Goal: Find specific page/section: Find specific page/section

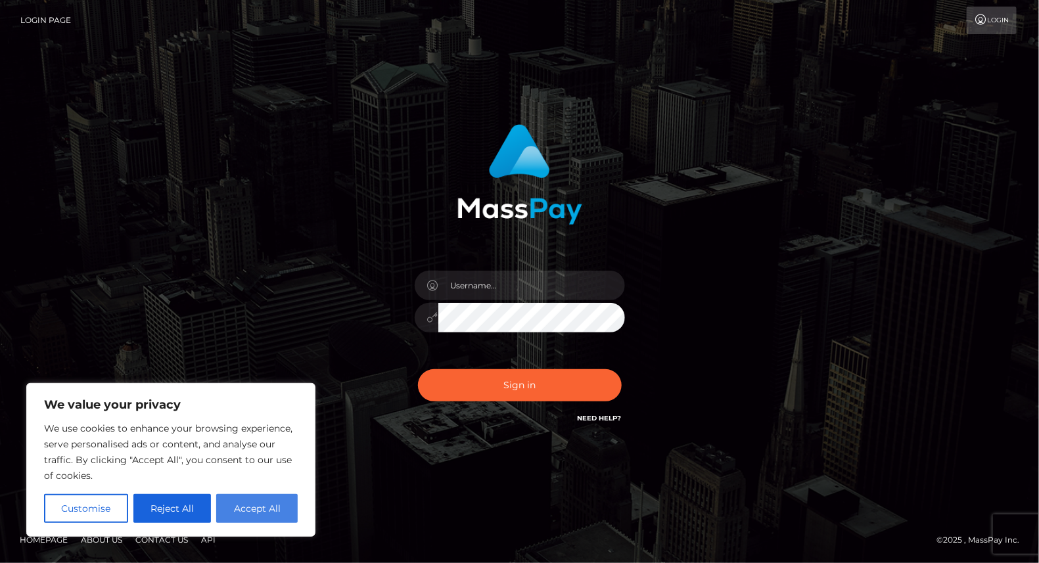
click at [281, 502] on button "Accept All" at bounding box center [257, 508] width 82 height 29
checkbox input "true"
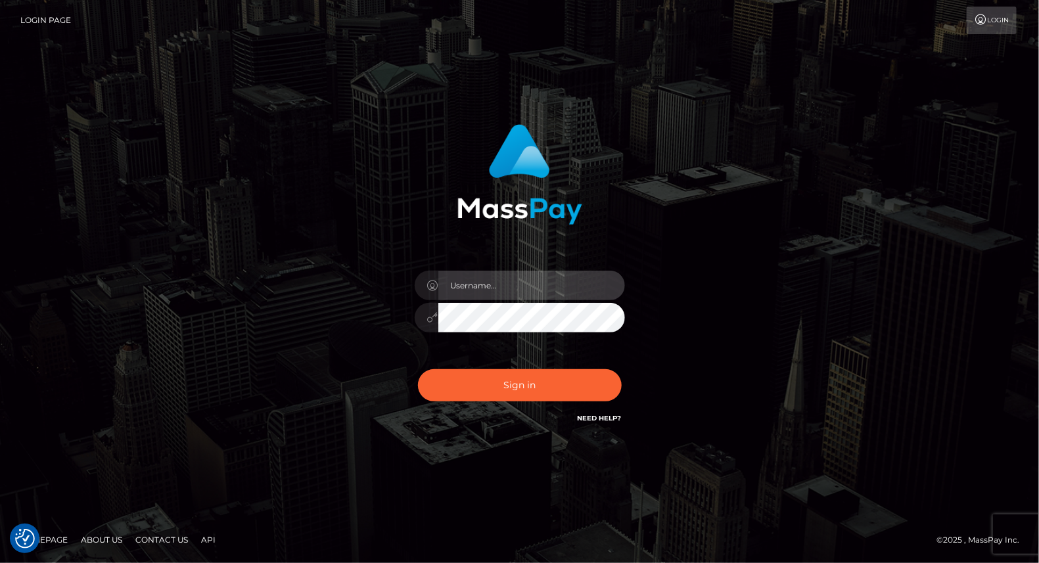
click at [537, 285] on input "text" at bounding box center [532, 286] width 187 height 30
type input "yjoshi"
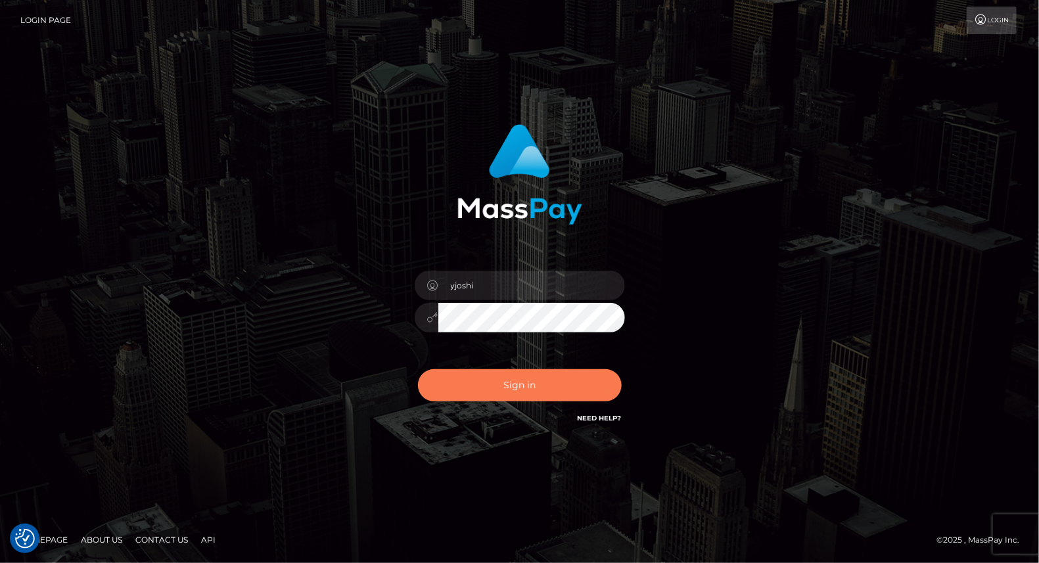
click at [524, 377] on button "Sign in" at bounding box center [520, 385] width 204 height 32
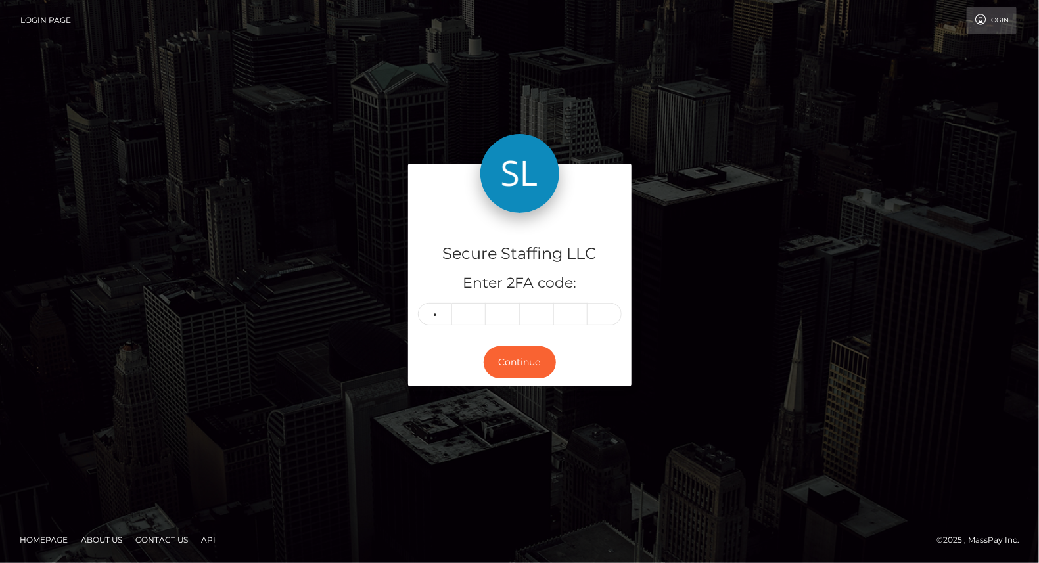
type input "6"
type input "4"
type input "8"
type input "2"
type input "4"
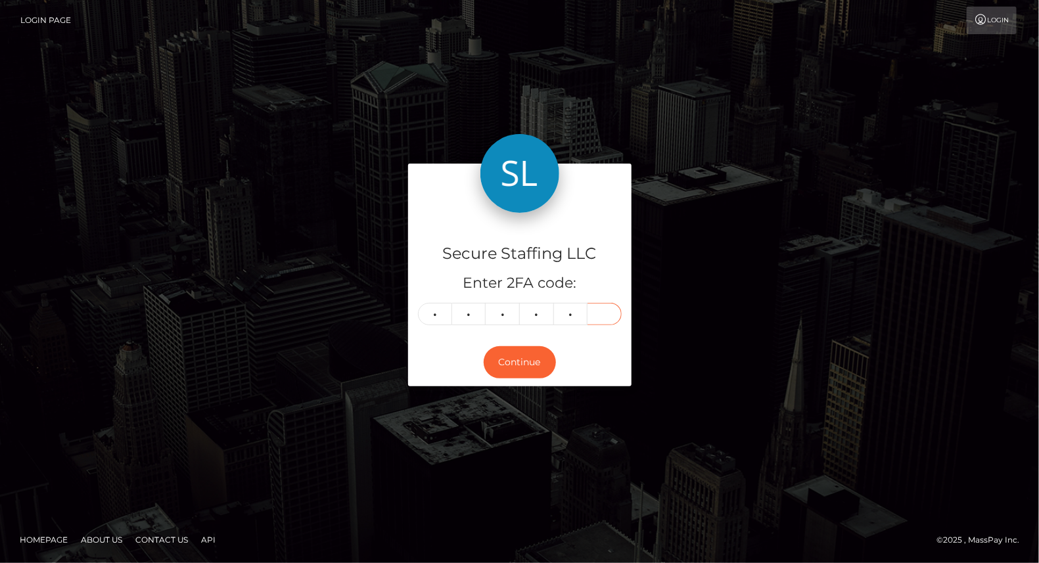
type input "6"
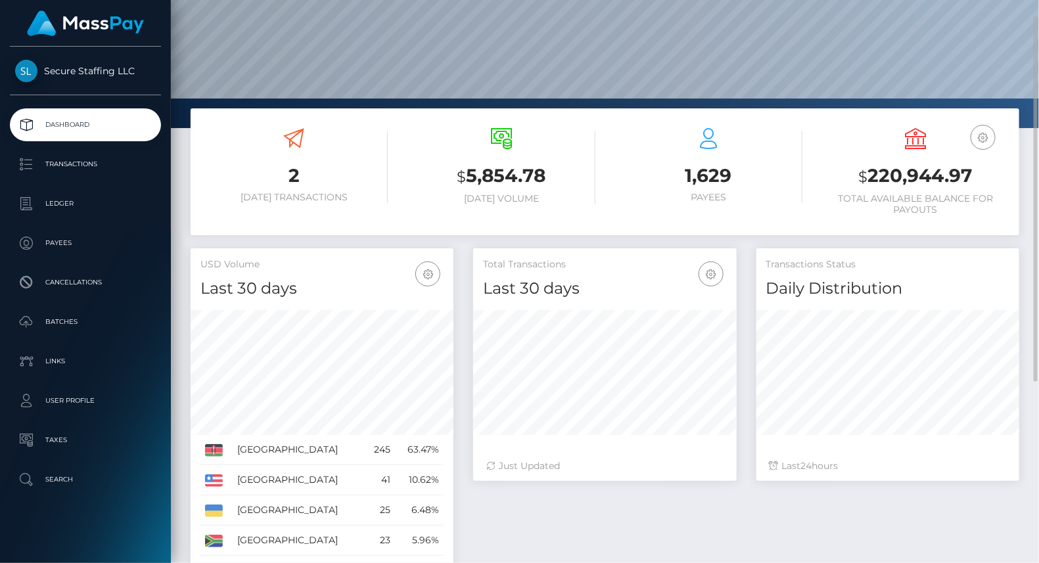
scroll to position [60, 0]
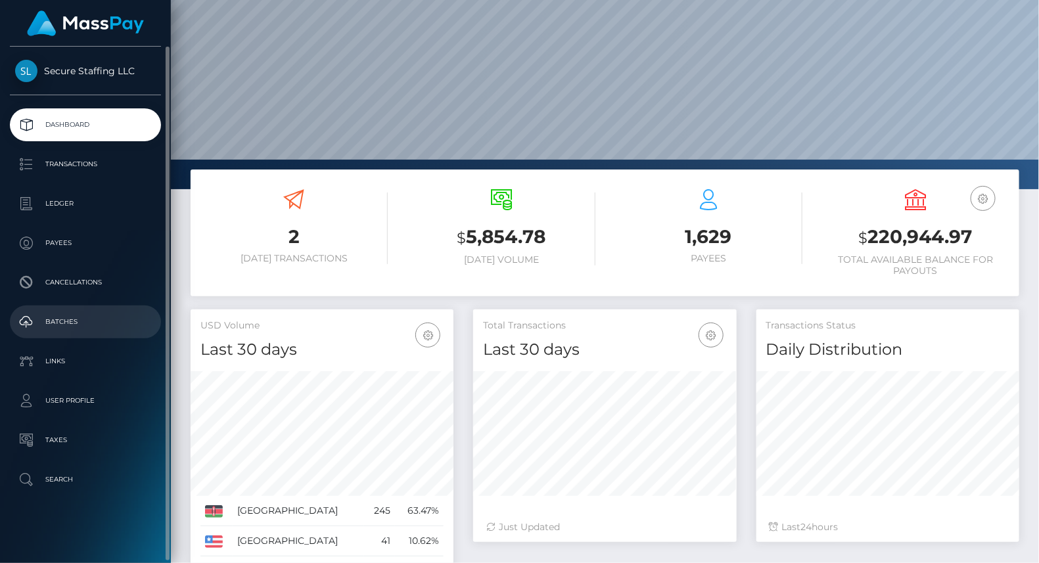
click at [79, 328] on p "Batches" at bounding box center [85, 322] width 141 height 20
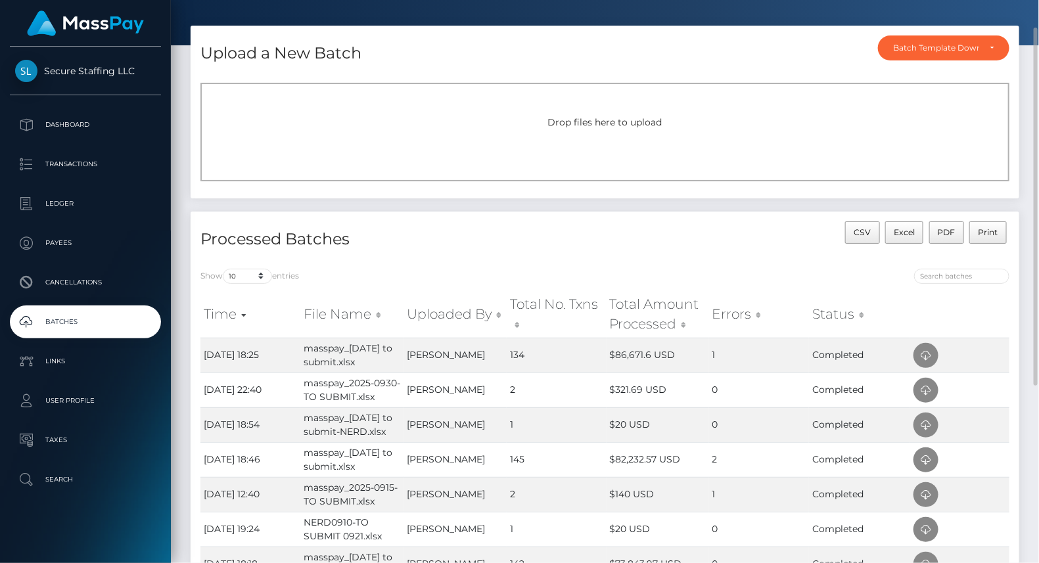
scroll to position [43, 0]
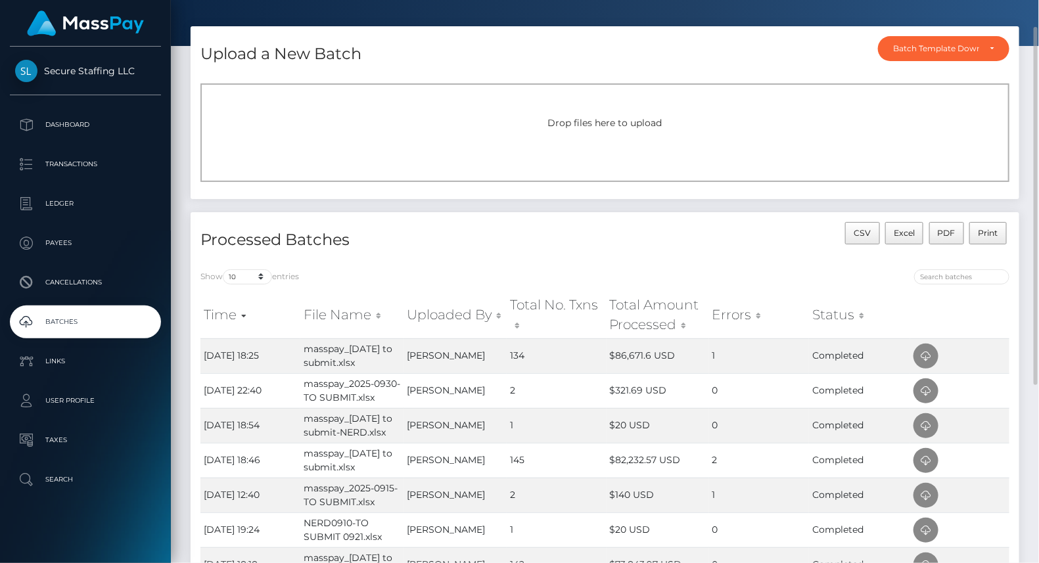
click at [765, 239] on div "CSV Excel PDF Print" at bounding box center [813, 240] width 415 height 37
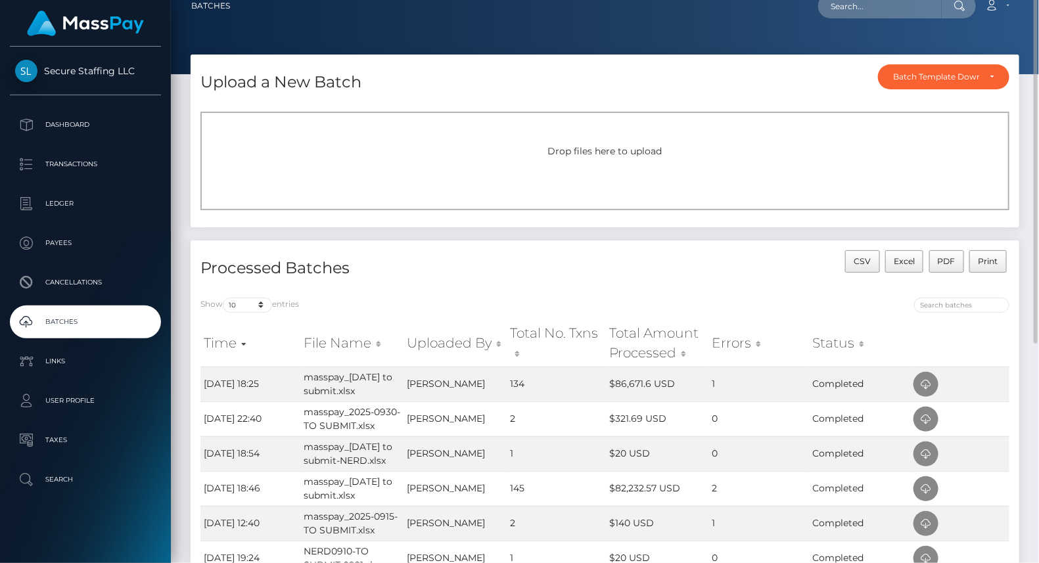
scroll to position [0, 0]
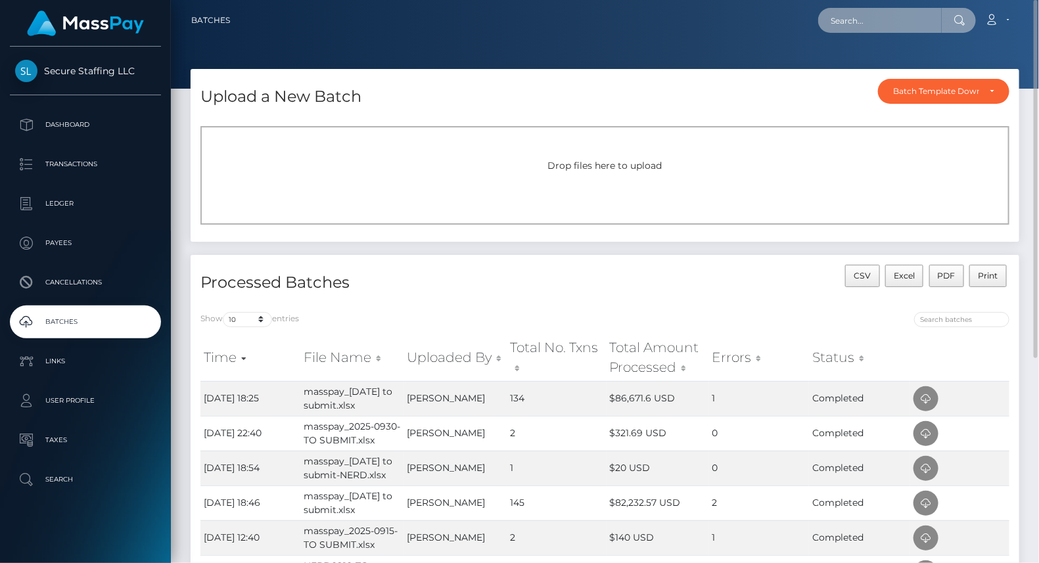
click at [859, 16] on input "text" at bounding box center [881, 20] width 124 height 25
paste input "lindabennet671@gmail.com"
type input "l"
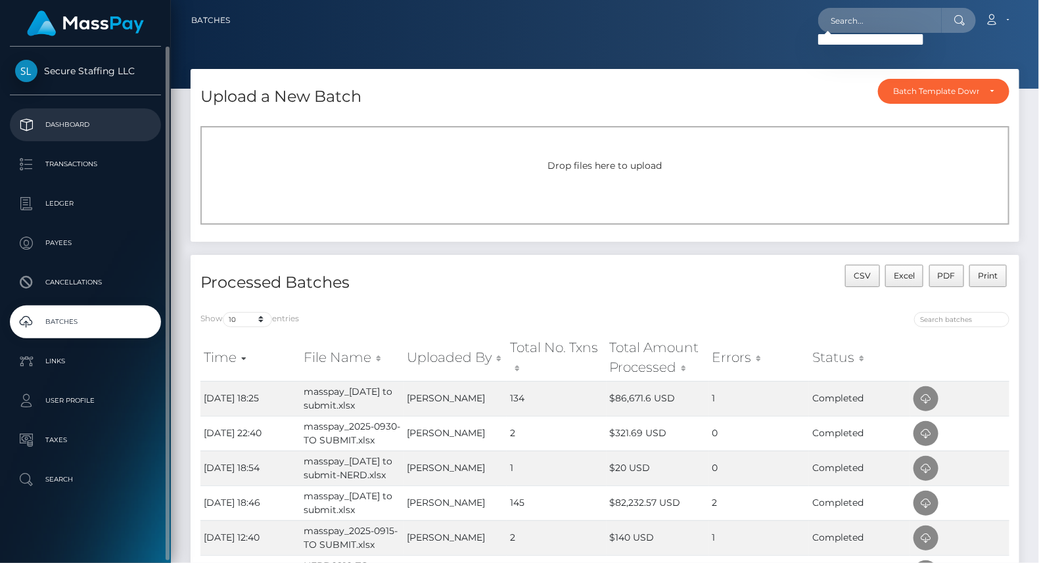
click at [94, 124] on p "Dashboard" at bounding box center [85, 125] width 141 height 20
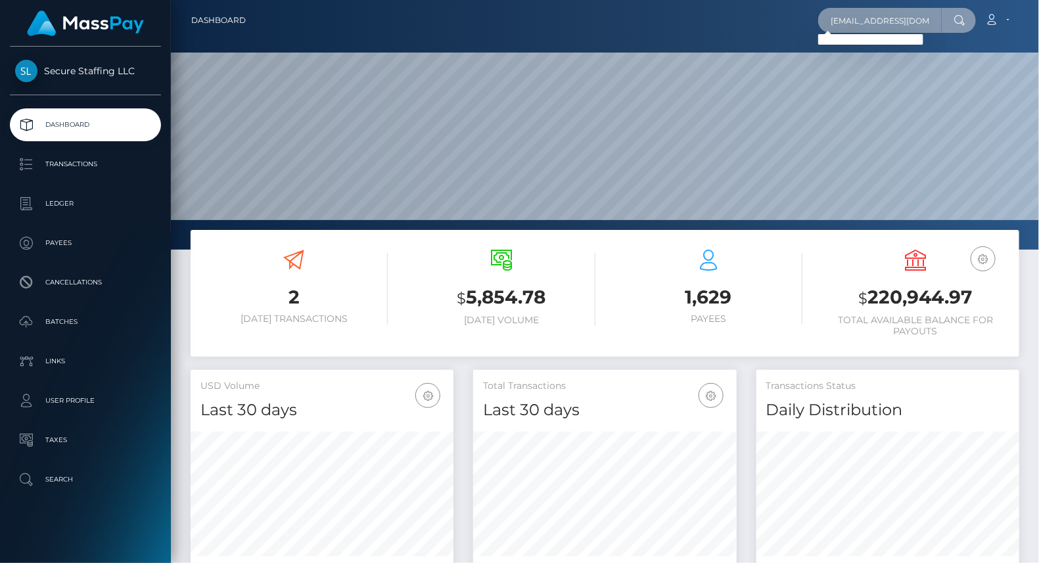
paste input "(moredollsagency@gmail.com)"
click at [932, 18] on input "lindamoredollsagency@gmail.com" at bounding box center [881, 20] width 124 height 25
click at [940, 16] on input "lindamoredollsagency@gmail.com" at bounding box center [881, 20] width 124 height 25
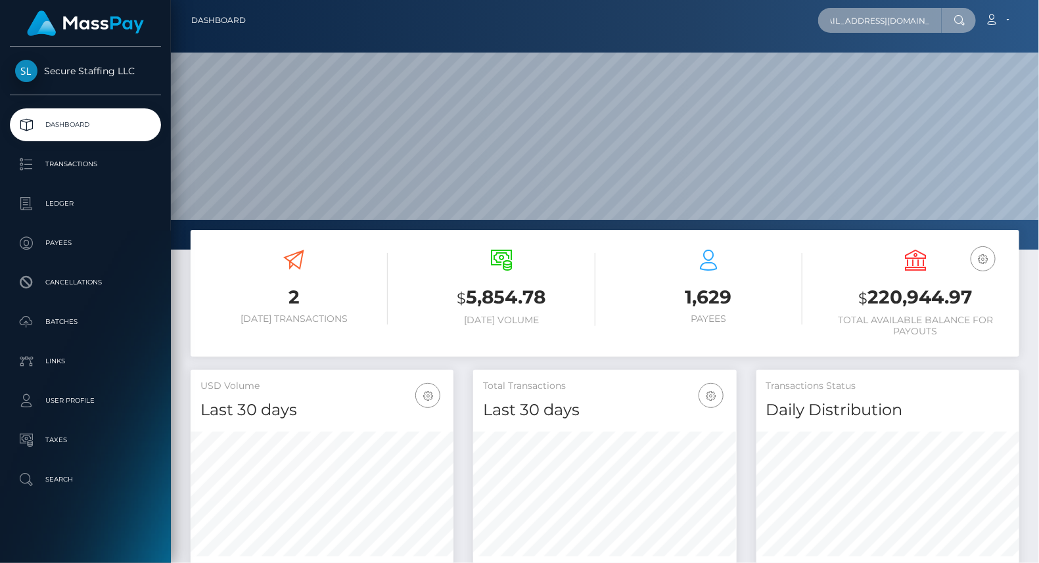
click at [940, 16] on input "lindamoredollsagency@gmail.com" at bounding box center [881, 20] width 124 height 25
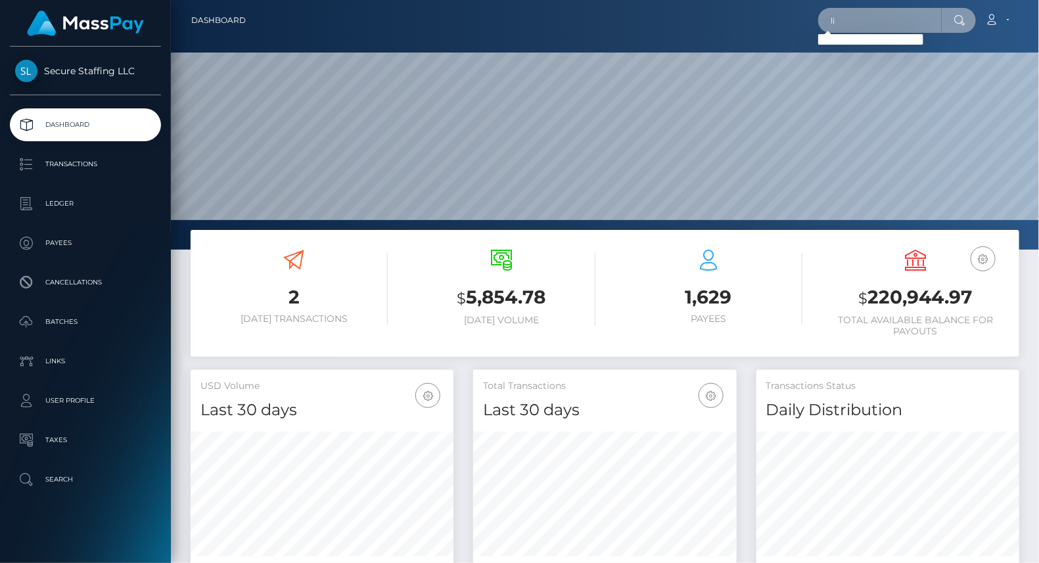
type input "l"
click at [852, 22] on input "text" at bounding box center [881, 20] width 124 height 25
paste input "[EMAIL_ADDRESS][DOMAIN_NAME]"
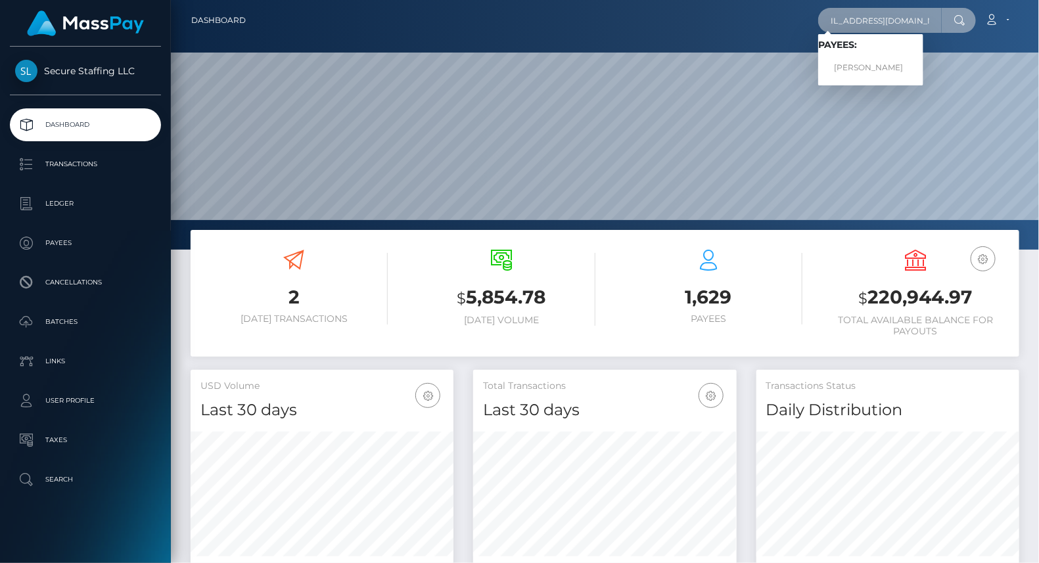
type input "[EMAIL_ADDRESS][DOMAIN_NAME]"
click at [870, 55] on span "Payees: Denis Sopin" at bounding box center [871, 59] width 105 height 41
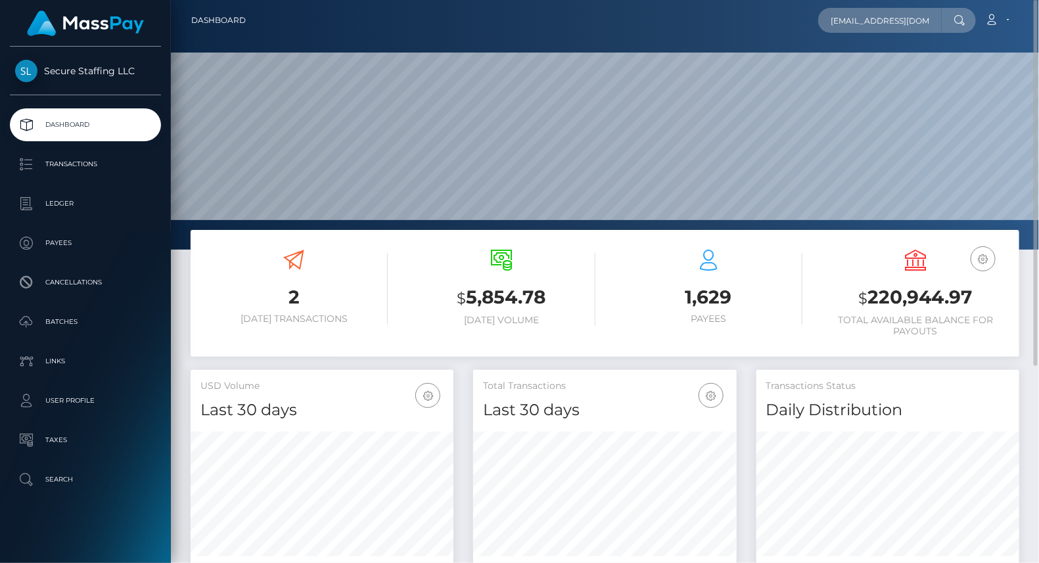
click at [963, 24] on icon at bounding box center [960, 20] width 11 height 11
click at [877, 28] on input "text" at bounding box center [881, 20] width 124 height 25
paste input "[EMAIL_ADDRESS][DOMAIN_NAME]"
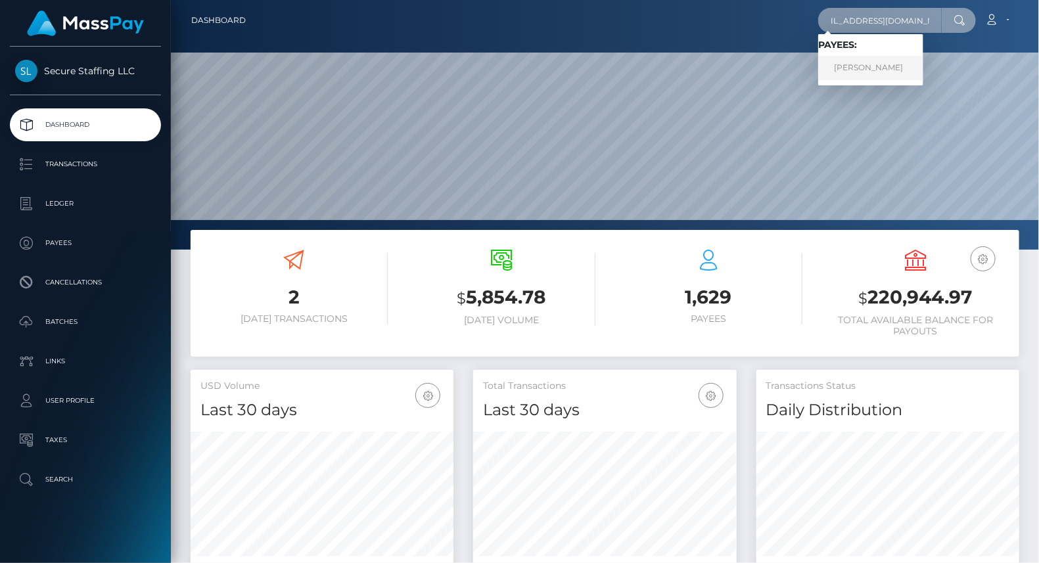
type input "[EMAIL_ADDRESS][DOMAIN_NAME]"
click at [876, 65] on link "Denis Sopin" at bounding box center [871, 68] width 105 height 24
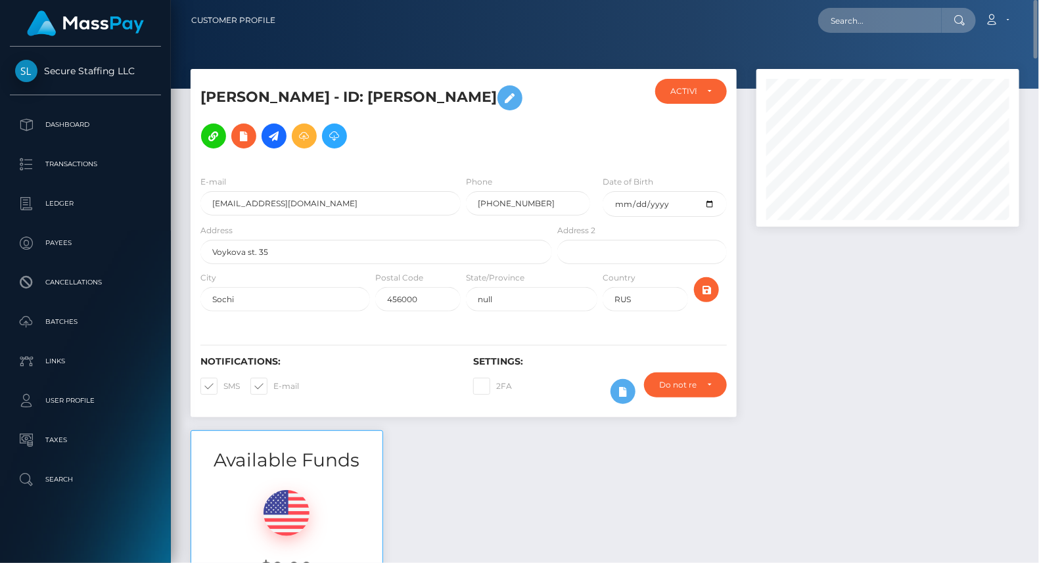
drag, startPoint x: 332, startPoint y: 94, endPoint x: 485, endPoint y: 103, distance: 152.8
click at [485, 103] on h5 "[PERSON_NAME] - ID: [PERSON_NAME]" at bounding box center [373, 117] width 345 height 76
copy h5 "[PERSON_NAME]"
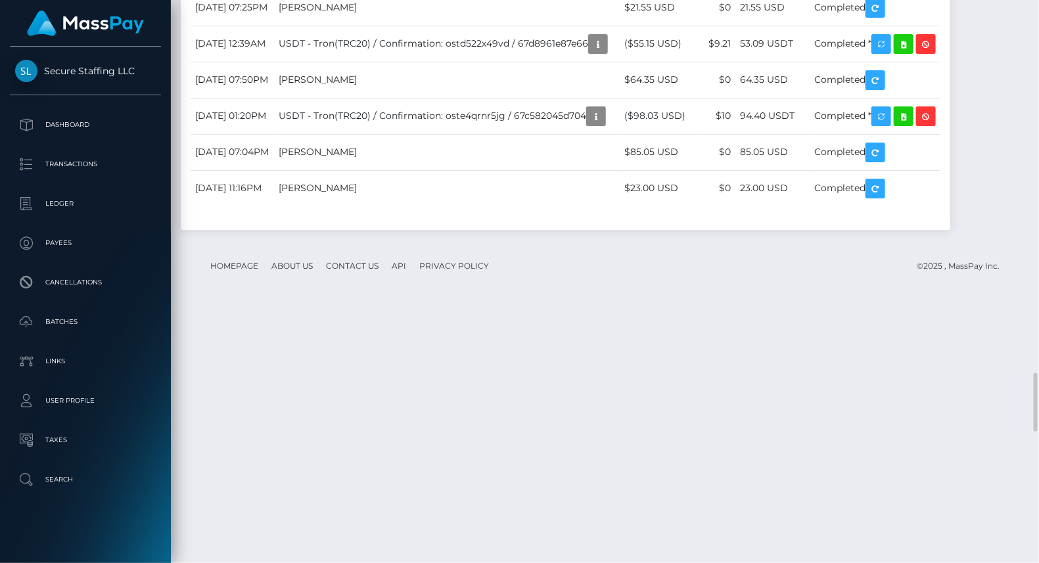
scroll to position [3606, 0]
